Goal: Ask a question

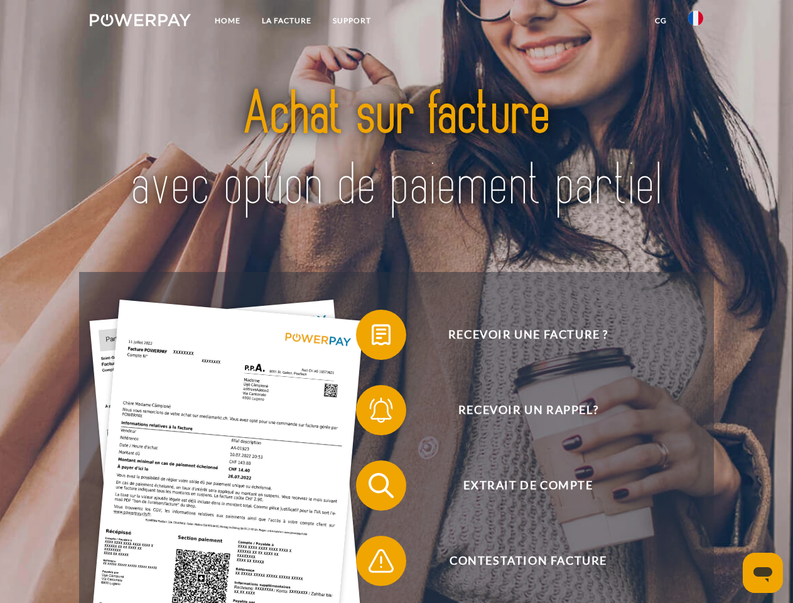
click at [140, 22] on img at bounding box center [140, 20] width 101 height 13
click at [696, 22] on img at bounding box center [695, 18] width 15 height 15
click at [660, 21] on link "CG" at bounding box center [660, 20] width 33 height 23
click at [372, 337] on span at bounding box center [362, 334] width 63 height 63
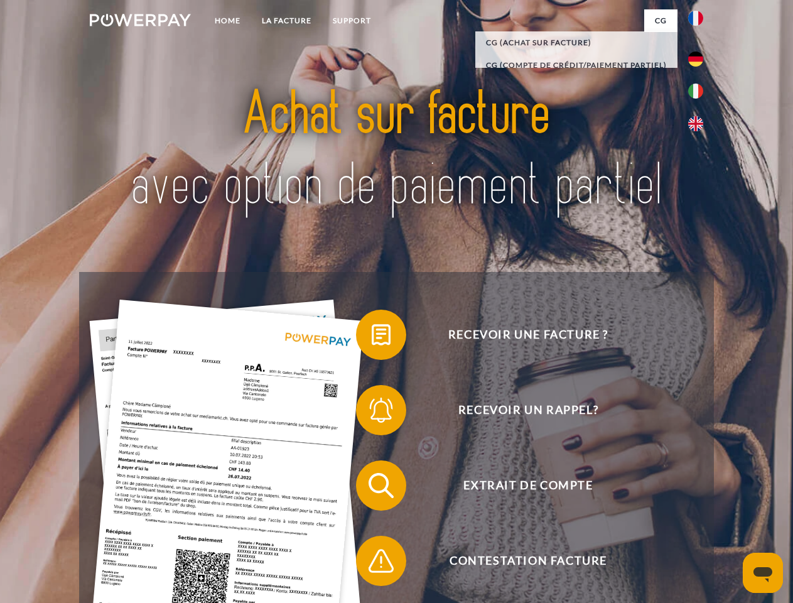
click at [372, 412] on span at bounding box center [362, 410] width 63 height 63
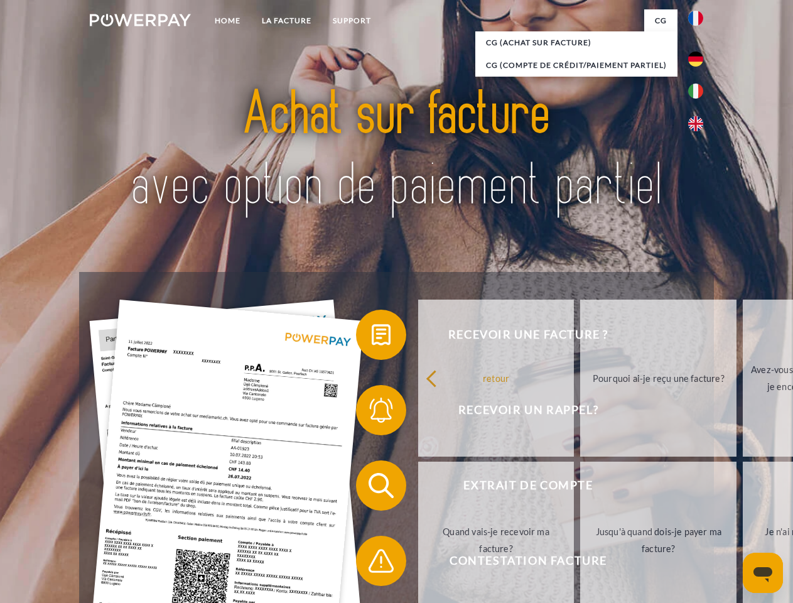
click at [580, 488] on link "Jusqu'à quand dois-je payer ma facture?" at bounding box center [658, 539] width 156 height 157
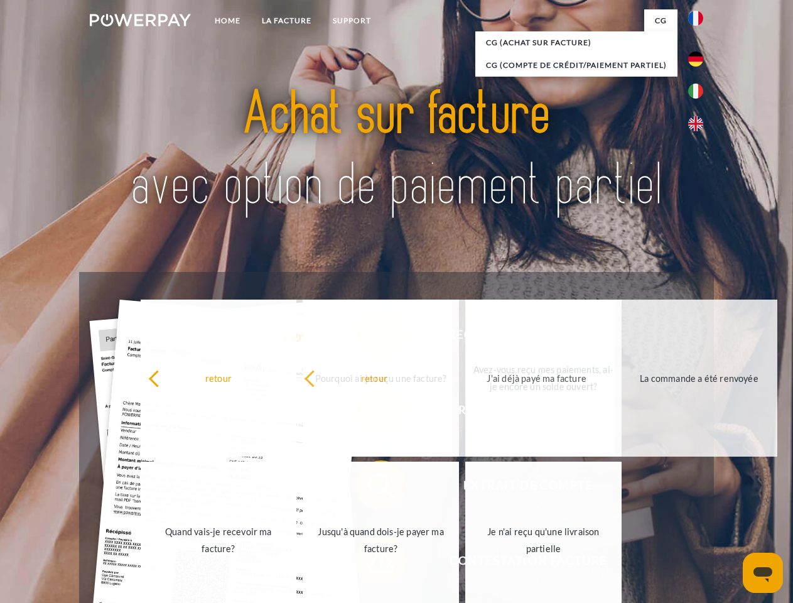
click at [372, 563] on span at bounding box center [362, 560] width 63 height 63
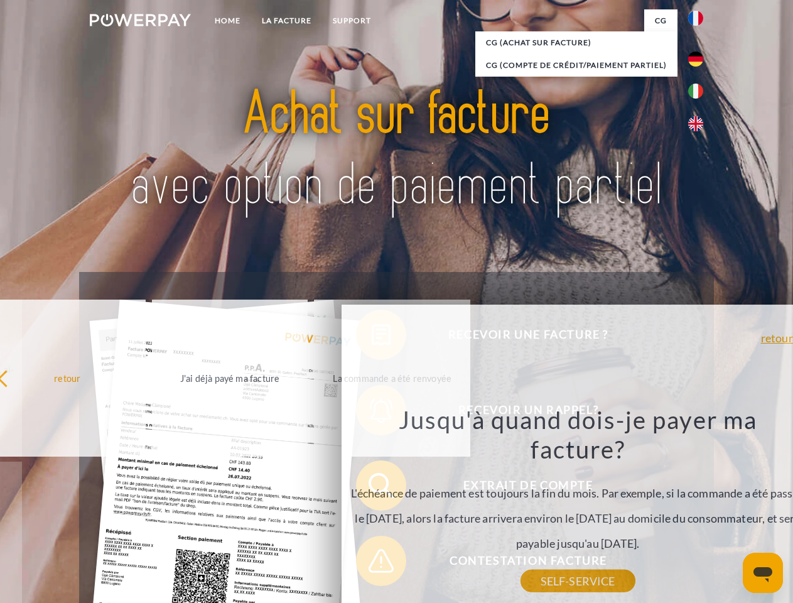
click at [763, 572] on icon "Ouvrir la fenêtre de messagerie" at bounding box center [762, 574] width 19 height 15
